Goal: Navigation & Orientation: Find specific page/section

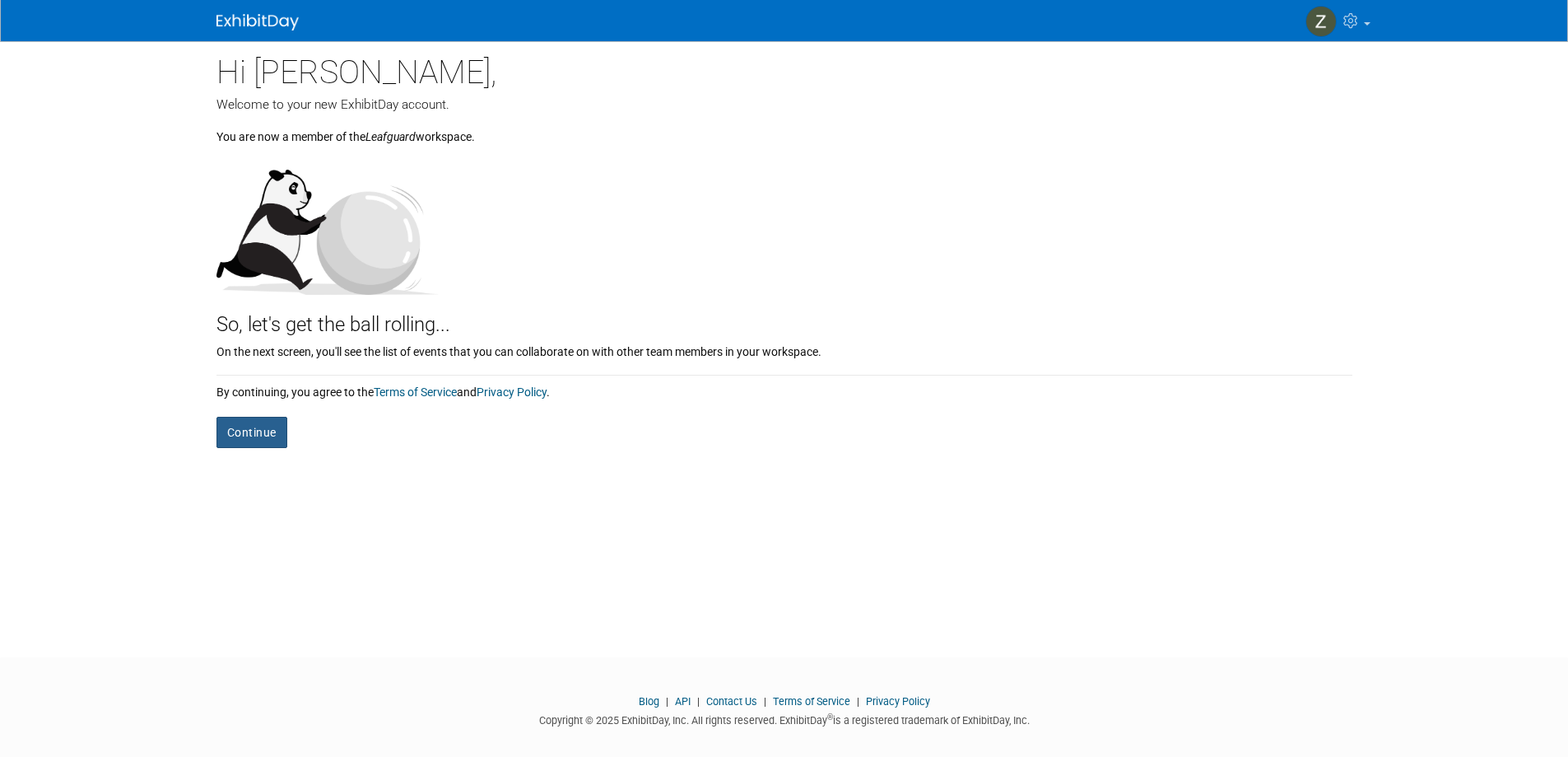
click at [258, 436] on button "Continue" at bounding box center [252, 432] width 71 height 31
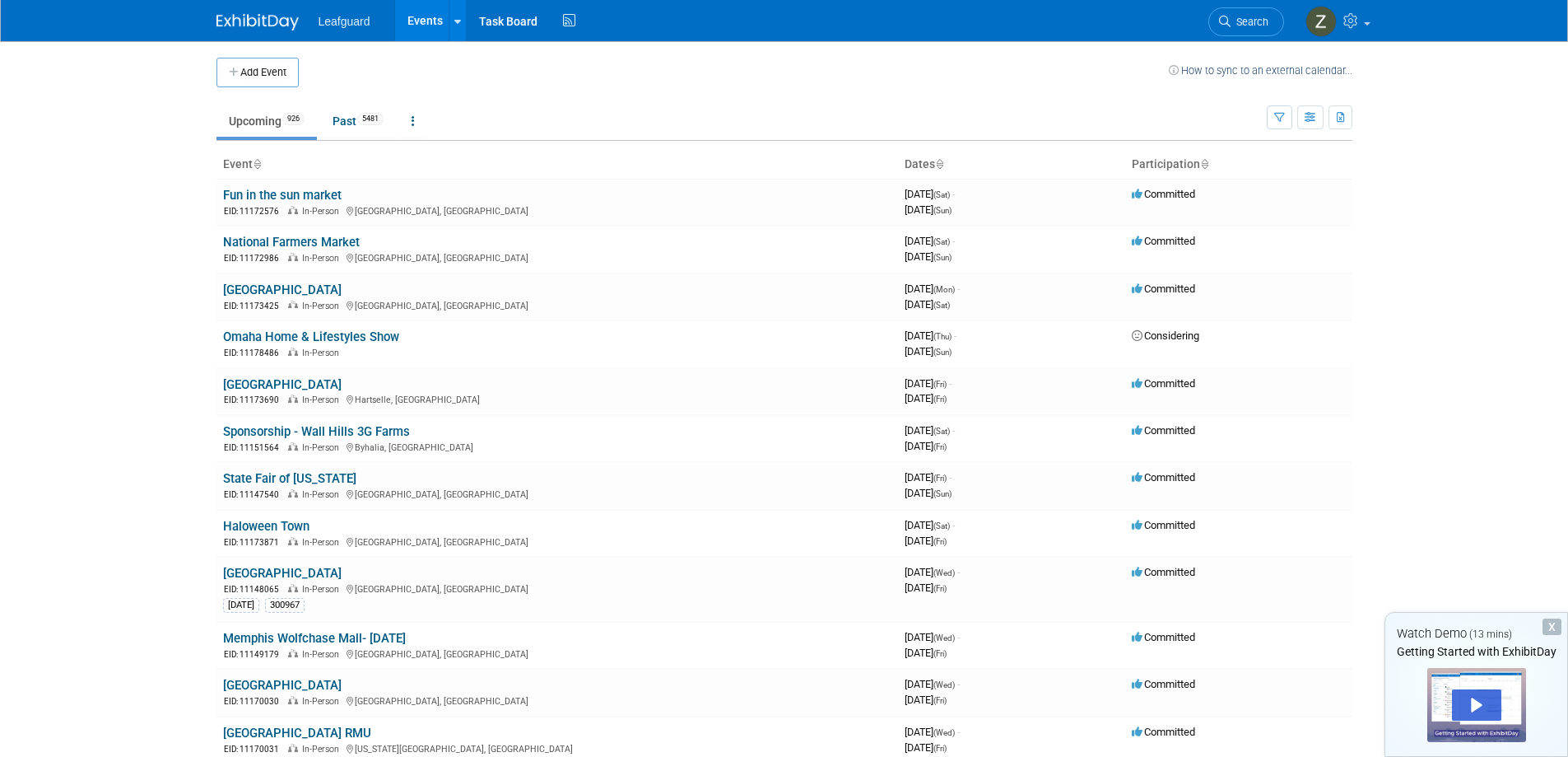
click at [354, 8] on li "Leafguard" at bounding box center [357, 15] width 76 height 24
click at [343, 26] on span "Leafguard" at bounding box center [345, 22] width 52 height 13
click at [454, 14] on div at bounding box center [458, 21] width 7 height 17
click at [511, 13] on link "Task Board" at bounding box center [508, 20] width 83 height 41
